Goal: Obtain resource: Obtain resource

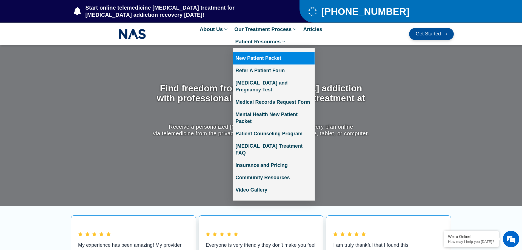
click at [274, 56] on link "New Patient Packet" at bounding box center [274, 58] width 82 height 12
click at [273, 56] on link "New Patient Packet" at bounding box center [274, 58] width 82 height 12
